Goal: Task Accomplishment & Management: Complete application form

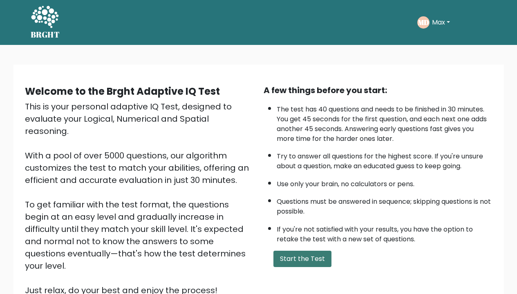
click at [295, 267] on button "Start the Test" at bounding box center [303, 259] width 58 height 16
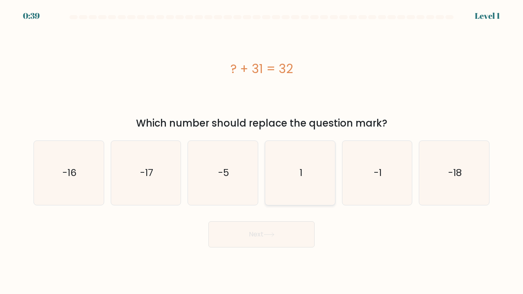
click at [314, 175] on icon "1" at bounding box center [300, 173] width 64 height 64
click at [262, 151] on input "d. 1" at bounding box center [262, 149] width 0 height 4
radio input "true"
click at [278, 229] on button "Next" at bounding box center [262, 235] width 106 height 26
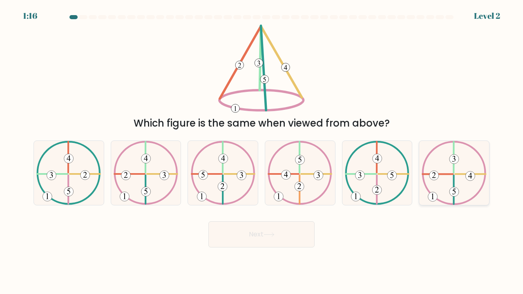
click at [444, 178] on icon at bounding box center [454, 173] width 65 height 64
click at [262, 151] on input "f." at bounding box center [262, 149] width 0 height 4
radio input "true"
click at [292, 241] on button "Next" at bounding box center [262, 235] width 106 height 26
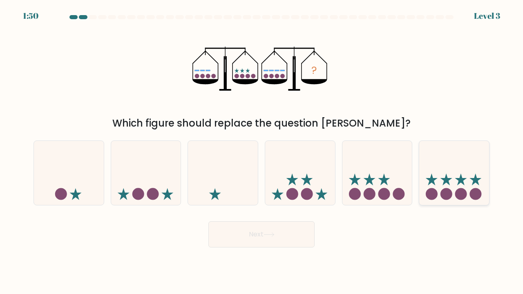
click at [440, 180] on icon at bounding box center [454, 173] width 70 height 58
click at [262, 151] on input "f." at bounding box center [262, 149] width 0 height 4
radio input "true"
click at [256, 248] on body "1:49 Level 3" at bounding box center [261, 147] width 523 height 294
click at [256, 237] on button "Next" at bounding box center [262, 235] width 106 height 26
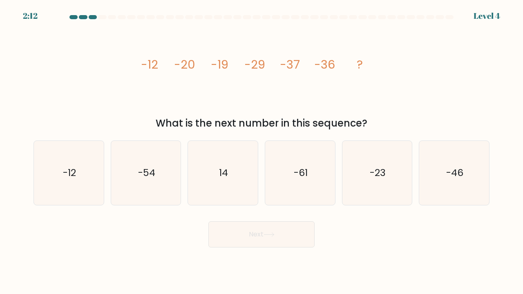
click at [361, 63] on tspan "?" at bounding box center [360, 64] width 6 height 16
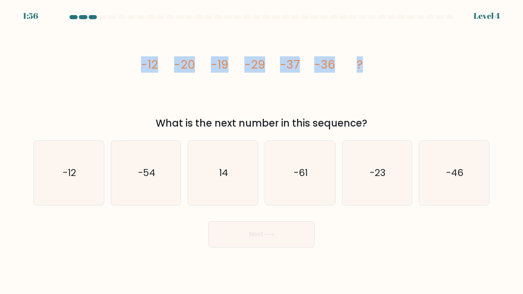
click at [362, 65] on icon "image/svg+xml -12 -20 -19 -29 -37 -36 ?" at bounding box center [261, 69] width 245 height 88
copy g "-12 -20 -19 -29 -37 -36 ?"
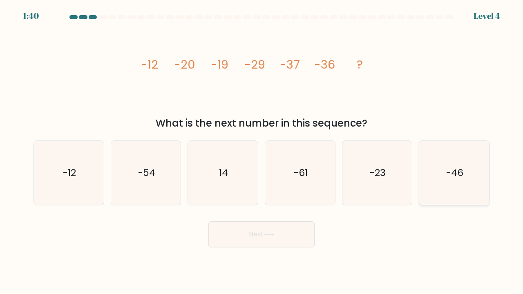
click at [444, 181] on icon "-46" at bounding box center [454, 173] width 64 height 64
click at [262, 151] on input "f. -46" at bounding box center [262, 149] width 0 height 4
radio input "true"
click at [263, 235] on button "Next" at bounding box center [262, 235] width 106 height 26
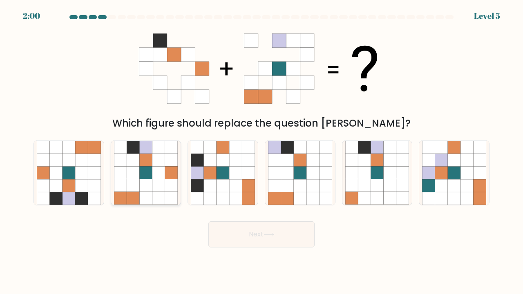
click at [146, 194] on icon at bounding box center [145, 198] width 13 height 13
click at [262, 151] on input "b." at bounding box center [262, 149] width 0 height 4
radio input "true"
click at [234, 231] on button "Next" at bounding box center [262, 235] width 106 height 26
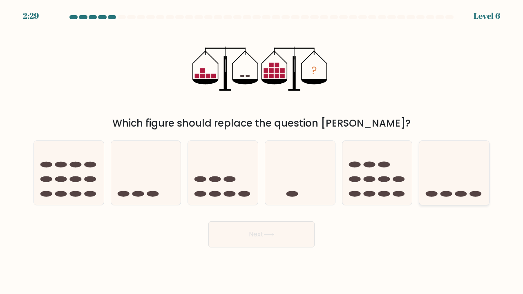
click at [460, 171] on icon at bounding box center [454, 173] width 70 height 58
click at [262, 151] on input "f." at bounding box center [262, 149] width 0 height 4
radio input "true"
click at [309, 236] on button "Next" at bounding box center [262, 235] width 106 height 26
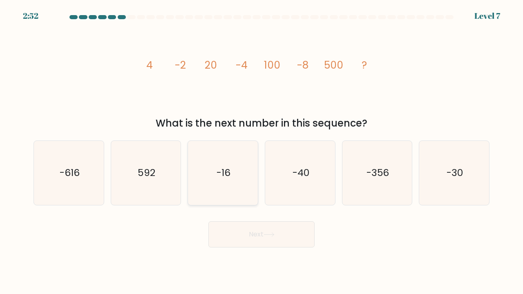
click at [212, 186] on icon "-16" at bounding box center [223, 173] width 64 height 64
click at [262, 151] on input "c. -16" at bounding box center [262, 149] width 0 height 4
radio input "true"
click at [235, 235] on button "Next" at bounding box center [262, 235] width 106 height 26
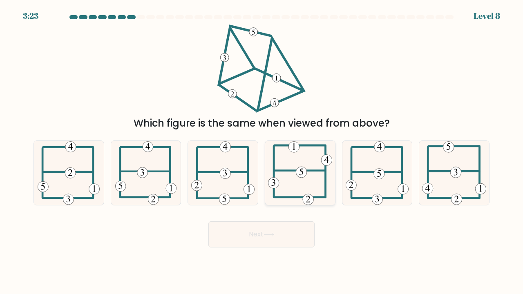
click at [287, 190] on icon at bounding box center [300, 173] width 64 height 64
click at [262, 151] on input "d." at bounding box center [262, 149] width 0 height 4
radio input "true"
click at [264, 238] on button "Next" at bounding box center [262, 235] width 106 height 26
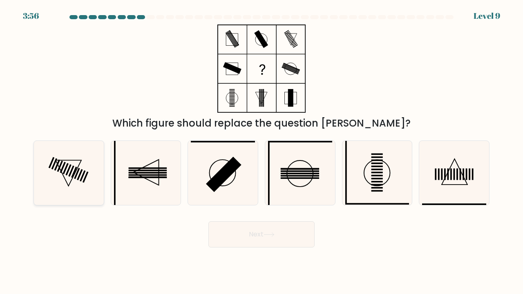
click at [80, 188] on icon at bounding box center [69, 173] width 64 height 64
click at [262, 151] on input "a." at bounding box center [262, 149] width 0 height 4
radio input "true"
click at [236, 237] on button "Next" at bounding box center [262, 235] width 106 height 26
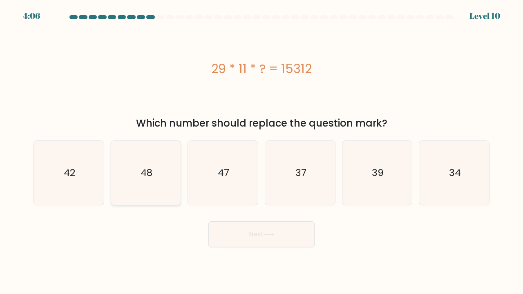
click at [135, 172] on icon "48" at bounding box center [146, 173] width 64 height 64
click at [262, 151] on input "b. 48" at bounding box center [262, 149] width 0 height 4
radio input "true"
click at [223, 229] on button "Next" at bounding box center [262, 235] width 106 height 26
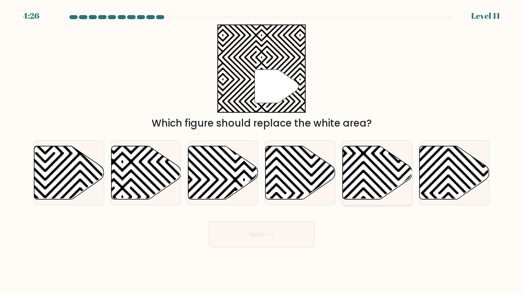
click at [376, 176] on icon at bounding box center [398, 144] width 141 height 141
click at [262, 151] on input "e." at bounding box center [262, 149] width 0 height 4
radio input "true"
click at [289, 232] on button "Next" at bounding box center [262, 235] width 106 height 26
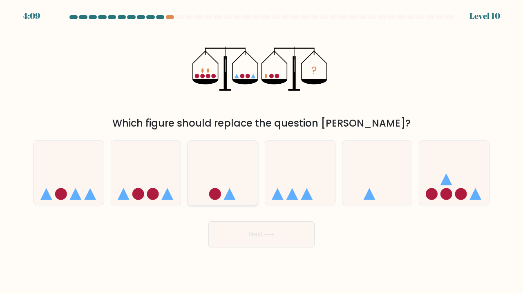
click at [245, 179] on icon at bounding box center [223, 173] width 70 height 58
click at [262, 151] on input "c." at bounding box center [262, 149] width 0 height 4
radio input "true"
click at [244, 237] on button "Next" at bounding box center [262, 235] width 106 height 26
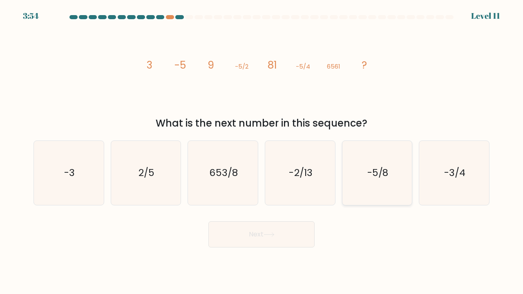
click at [375, 182] on icon "-5/8" at bounding box center [377, 173] width 64 height 64
click at [262, 151] on input "e. -5/8" at bounding box center [262, 149] width 0 height 4
radio input "true"
click at [285, 238] on button "Next" at bounding box center [262, 235] width 106 height 26
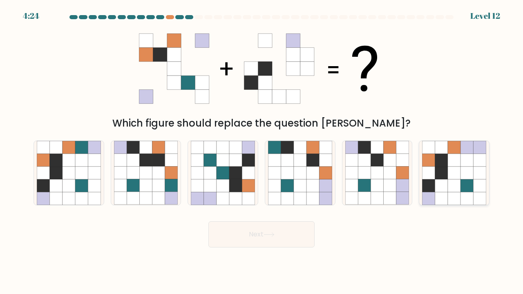
click at [467, 164] on icon at bounding box center [467, 160] width 13 height 13
click at [262, 151] on input "f." at bounding box center [262, 149] width 0 height 4
radio input "true"
click at [295, 231] on button "Next" at bounding box center [262, 235] width 106 height 26
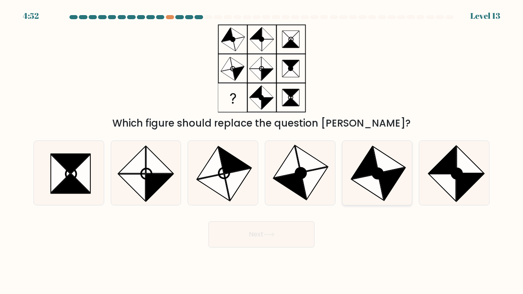
click at [390, 188] on icon at bounding box center [392, 184] width 27 height 32
click at [262, 151] on input "e." at bounding box center [262, 149] width 0 height 4
radio input "true"
click at [301, 239] on button "Next" at bounding box center [262, 235] width 106 height 26
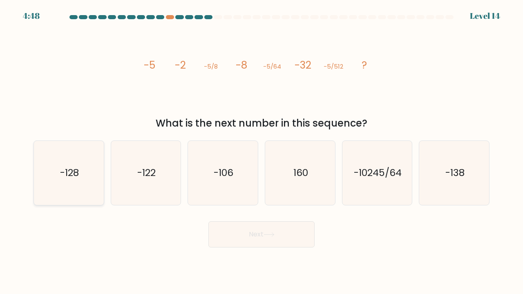
click at [50, 174] on icon "-128" at bounding box center [69, 173] width 64 height 64
click at [262, 151] on input "a. -128" at bounding box center [262, 149] width 0 height 4
radio input "true"
click at [275, 233] on icon at bounding box center [269, 235] width 11 height 4
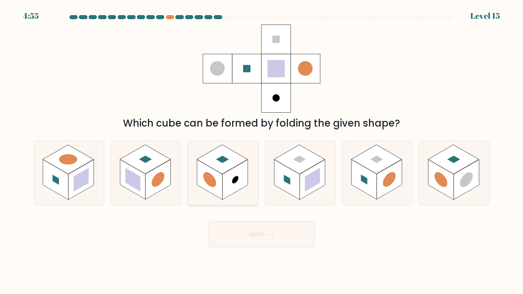
click at [240, 190] on icon at bounding box center [223, 173] width 70 height 64
click at [262, 151] on input "c." at bounding box center [262, 149] width 0 height 4
radio input "true"
click at [253, 226] on button "Next" at bounding box center [262, 235] width 106 height 26
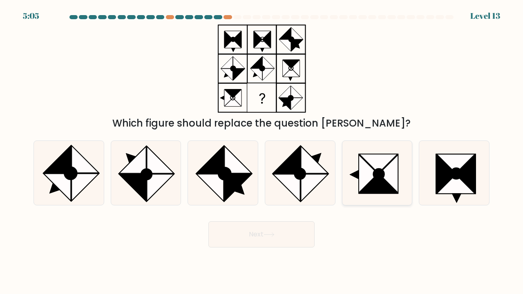
click at [373, 186] on icon at bounding box center [378, 184] width 38 height 19
click at [262, 151] on input "e." at bounding box center [262, 149] width 0 height 4
radio input "true"
click at [271, 235] on icon at bounding box center [269, 235] width 10 height 4
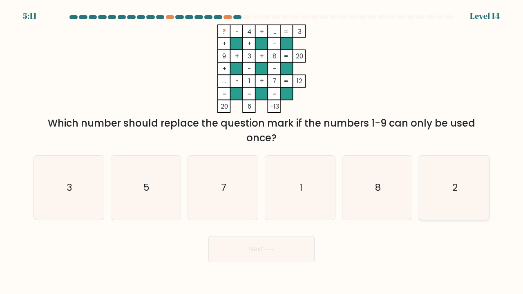
click at [449, 191] on icon "2" at bounding box center [454, 188] width 64 height 64
click at [262, 151] on input "f. 2" at bounding box center [262, 149] width 0 height 4
radio input "true"
click at [287, 255] on button "Next" at bounding box center [262, 249] width 106 height 26
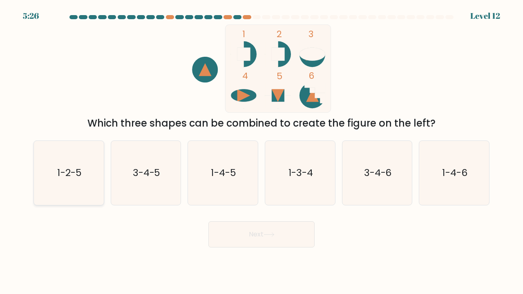
click at [71, 163] on icon "1-2-5" at bounding box center [69, 173] width 64 height 64
click at [262, 151] on input "a. 1-2-5" at bounding box center [262, 149] width 0 height 4
radio input "true"
click at [248, 236] on button "Next" at bounding box center [262, 235] width 106 height 26
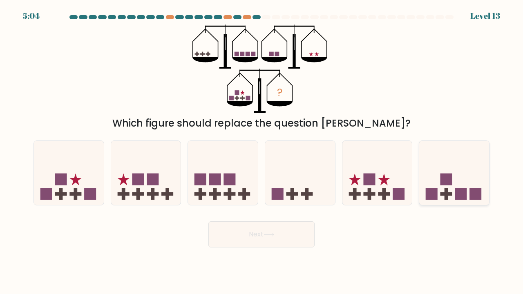
click at [454, 173] on icon at bounding box center [454, 173] width 70 height 58
click at [262, 151] on input "f." at bounding box center [262, 149] width 0 height 4
radio input "true"
click at [286, 243] on button "Next" at bounding box center [262, 235] width 106 height 26
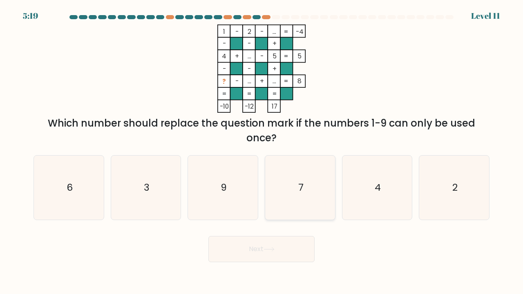
click at [307, 182] on icon "7" at bounding box center [300, 188] width 64 height 64
click at [262, 151] on input "d. 7" at bounding box center [262, 149] width 0 height 4
radio input "true"
click at [280, 247] on button "Next" at bounding box center [262, 249] width 106 height 26
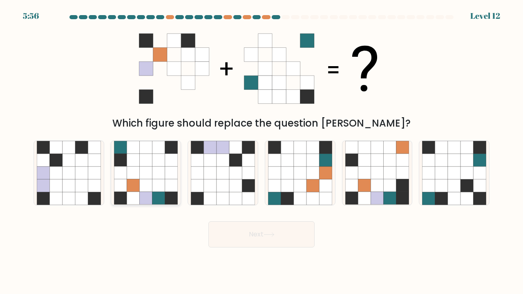
click at [153, 162] on icon at bounding box center [159, 160] width 13 height 13
click at [262, 151] on input "b." at bounding box center [262, 149] width 0 height 4
radio input "true"
click at [238, 228] on button "Next" at bounding box center [262, 235] width 106 height 26
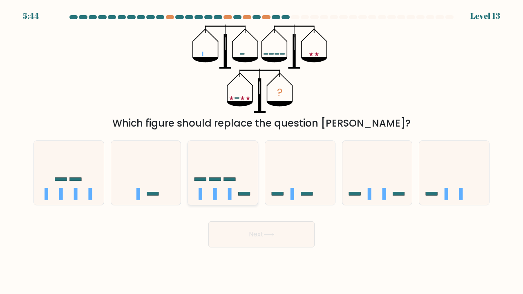
click at [236, 177] on icon at bounding box center [223, 173] width 70 height 58
click at [262, 151] on input "c." at bounding box center [262, 149] width 0 height 4
radio input "true"
click at [250, 237] on button "Next" at bounding box center [262, 235] width 106 height 26
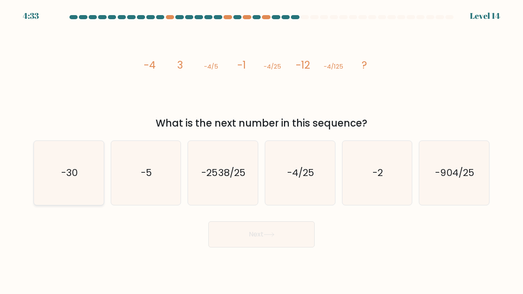
click at [62, 197] on icon "-30" at bounding box center [69, 173] width 64 height 64
click at [262, 151] on input "a. -30" at bounding box center [262, 149] width 0 height 4
radio input "true"
click at [273, 235] on icon at bounding box center [269, 235] width 10 height 4
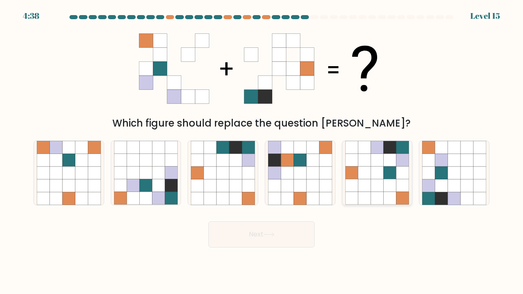
click at [360, 143] on icon at bounding box center [364, 147] width 13 height 13
click at [262, 147] on input "e." at bounding box center [262, 149] width 0 height 4
radio input "true"
click at [291, 247] on button "Next" at bounding box center [262, 235] width 106 height 26
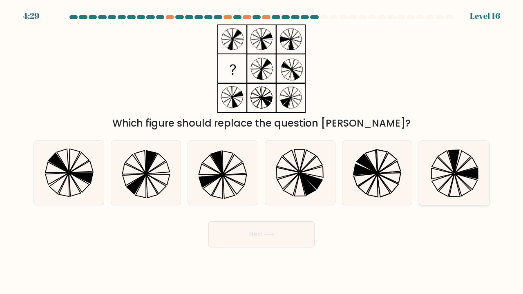
click at [467, 169] on icon at bounding box center [454, 173] width 64 height 64
click at [262, 151] on input "f." at bounding box center [262, 149] width 0 height 4
radio input "true"
click at [297, 240] on button "Next" at bounding box center [262, 235] width 106 height 26
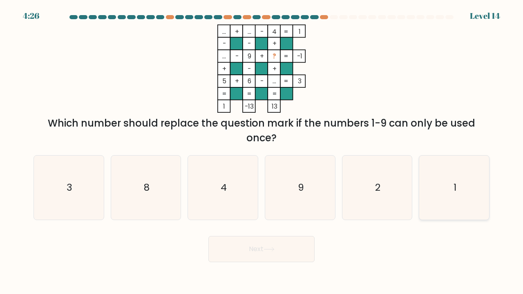
click at [459, 176] on icon "1" at bounding box center [454, 188] width 64 height 64
click at [262, 151] on input "f. 1" at bounding box center [262, 149] width 0 height 4
radio input "true"
click at [302, 251] on button "Next" at bounding box center [262, 249] width 106 height 26
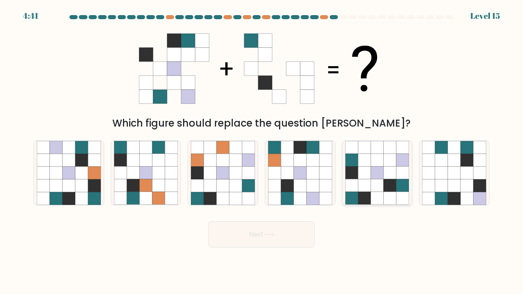
click at [395, 177] on icon at bounding box center [390, 173] width 13 height 13
click at [262, 151] on input "e." at bounding box center [262, 149] width 0 height 4
radio input "true"
click at [249, 241] on button "Next" at bounding box center [262, 235] width 106 height 26
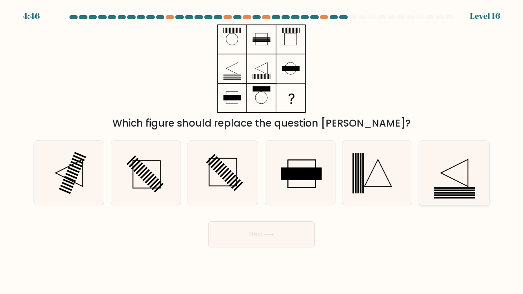
click at [464, 173] on icon at bounding box center [454, 173] width 64 height 64
click at [262, 151] on input "f." at bounding box center [262, 149] width 0 height 4
radio input "true"
click at [280, 242] on button "Next" at bounding box center [262, 235] width 106 height 26
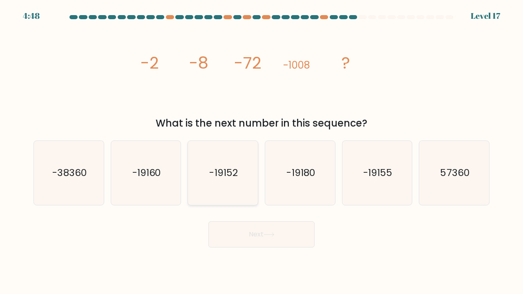
click at [224, 165] on icon "-19152" at bounding box center [223, 173] width 64 height 64
click at [262, 151] on input "c. -19152" at bounding box center [262, 149] width 0 height 4
radio input "true"
click at [240, 228] on button "Next" at bounding box center [262, 235] width 106 height 26
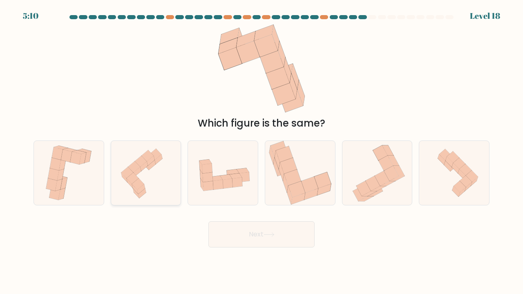
click at [147, 195] on icon at bounding box center [146, 173] width 68 height 64
click at [262, 151] on input "b." at bounding box center [262, 149] width 0 height 4
radio input "true"
click at [231, 240] on button "Next" at bounding box center [262, 235] width 106 height 26
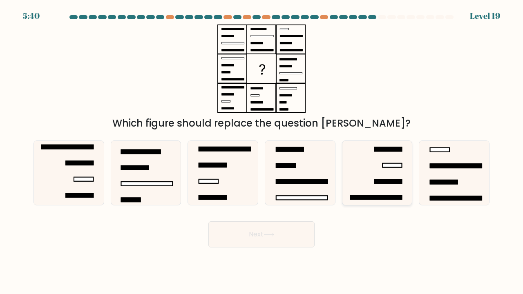
click at [369, 199] on rect at bounding box center [376, 198] width 52 height 4
click at [262, 151] on input "e." at bounding box center [262, 149] width 0 height 4
radio input "true"
click at [248, 236] on button "Next" at bounding box center [262, 235] width 106 height 26
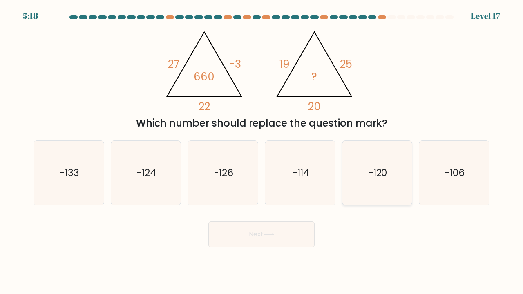
click at [375, 171] on text "-120" at bounding box center [378, 172] width 19 height 13
click at [262, 151] on input "e. -120" at bounding box center [262, 149] width 0 height 4
radio input "true"
click at [284, 237] on button "Next" at bounding box center [262, 235] width 106 height 26
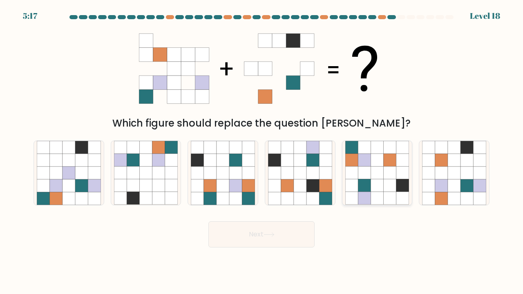
click at [366, 187] on icon at bounding box center [364, 185] width 13 height 13
click at [262, 151] on input "e." at bounding box center [262, 149] width 0 height 4
radio input "true"
click at [296, 224] on button "Next" at bounding box center [262, 235] width 106 height 26
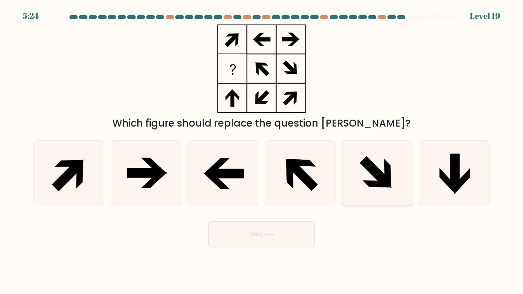
click at [392, 164] on icon at bounding box center [377, 173] width 64 height 64
click at [262, 151] on input "e." at bounding box center [262, 149] width 0 height 4
radio input "true"
click at [294, 182] on icon at bounding box center [300, 173] width 64 height 64
click at [262, 151] on input "d." at bounding box center [262, 149] width 0 height 4
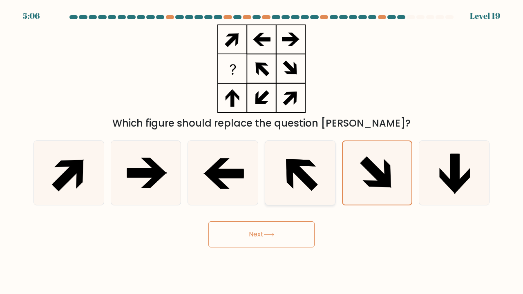
radio input "true"
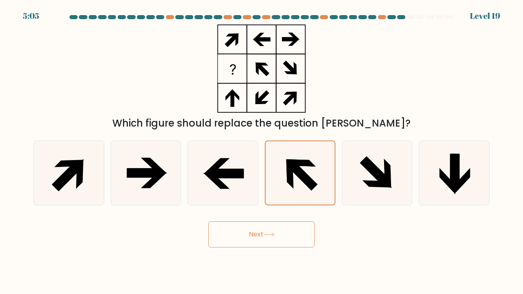
click at [268, 229] on button "Next" at bounding box center [262, 235] width 106 height 26
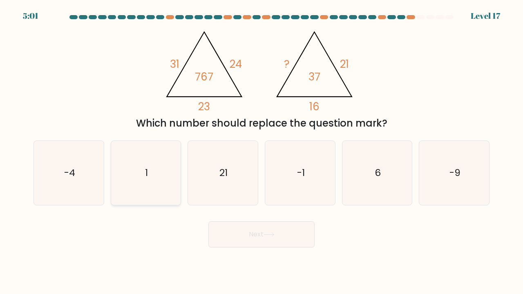
click at [168, 183] on icon "1" at bounding box center [146, 173] width 64 height 64
click at [262, 151] on input "b. 1" at bounding box center [262, 149] width 0 height 4
radio input "true"
click at [256, 229] on button "Next" at bounding box center [262, 235] width 106 height 26
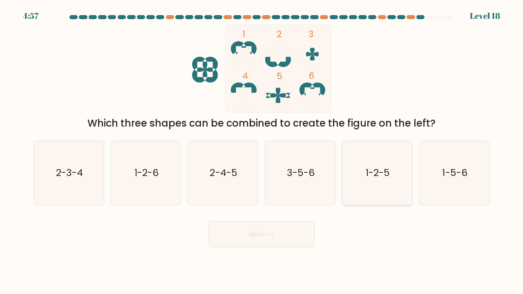
click at [393, 184] on icon "1-2-5" at bounding box center [377, 173] width 64 height 64
click at [262, 151] on input "e. 1-2-5" at bounding box center [262, 149] width 0 height 4
radio input "true"
click at [278, 231] on button "Next" at bounding box center [262, 235] width 106 height 26
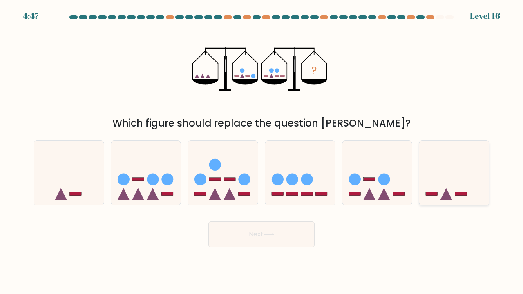
click at [429, 191] on icon at bounding box center [454, 173] width 70 height 58
click at [262, 151] on input "f." at bounding box center [262, 149] width 0 height 4
radio input "true"
click at [301, 187] on icon at bounding box center [300, 173] width 70 height 58
click at [262, 151] on input "d." at bounding box center [262, 149] width 0 height 4
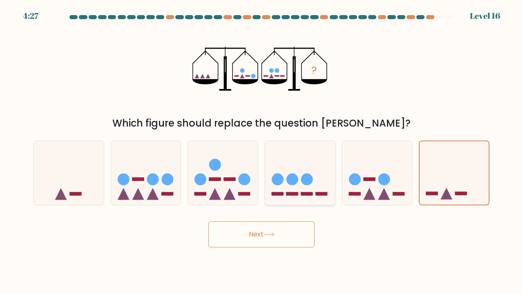
radio input "true"
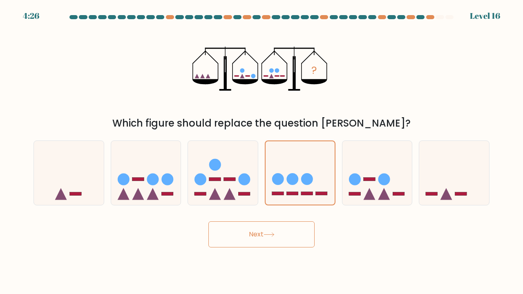
click at [285, 238] on button "Next" at bounding box center [262, 235] width 106 height 26
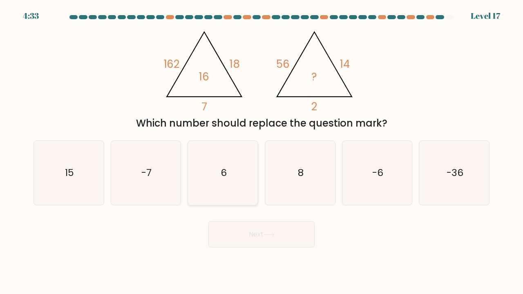
click at [231, 153] on icon "6" at bounding box center [223, 173] width 64 height 64
click at [262, 151] on input "c. 6" at bounding box center [262, 149] width 0 height 4
radio input "true"
click at [256, 229] on button "Next" at bounding box center [262, 235] width 106 height 26
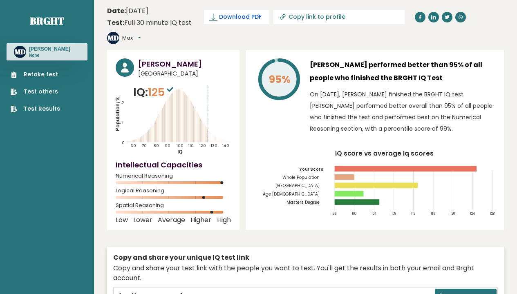
click at [216, 16] on icon at bounding box center [213, 17] width 8 height 8
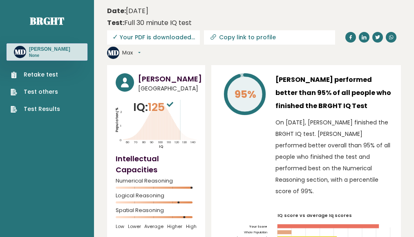
click at [156, 40] on span "✓ Your PDF is downloaded..." at bounding box center [153, 37] width 93 height 14
click at [115, 38] on span "✓" at bounding box center [115, 37] width 6 height 10
click at [136, 36] on span "✓ Your PDF is downloaded..." at bounding box center [153, 37] width 93 height 14
